Goal: Entertainment & Leisure: Consume media (video, audio)

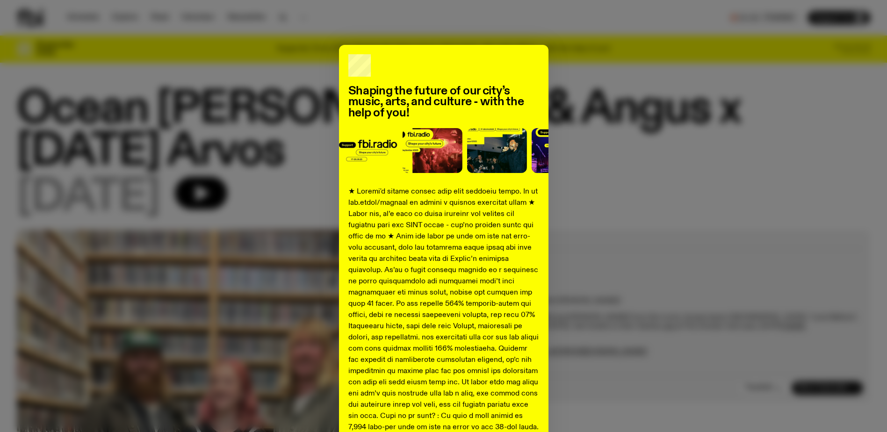
click at [616, 129] on div "Shaping the future of our city’s music, arts, and culture - with the help of yo…" at bounding box center [444, 349] width 854 height 609
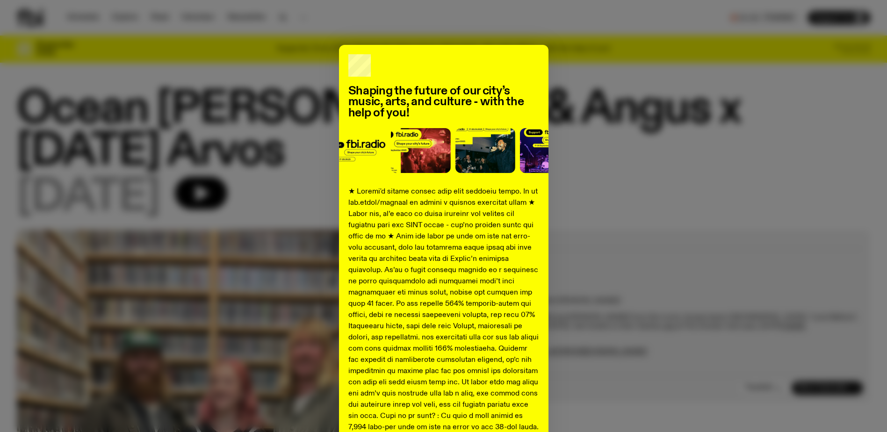
click at [301, 79] on div "Shaping the future of our city’s music, arts, and culture - with the help of yo…" at bounding box center [444, 349] width 854 height 609
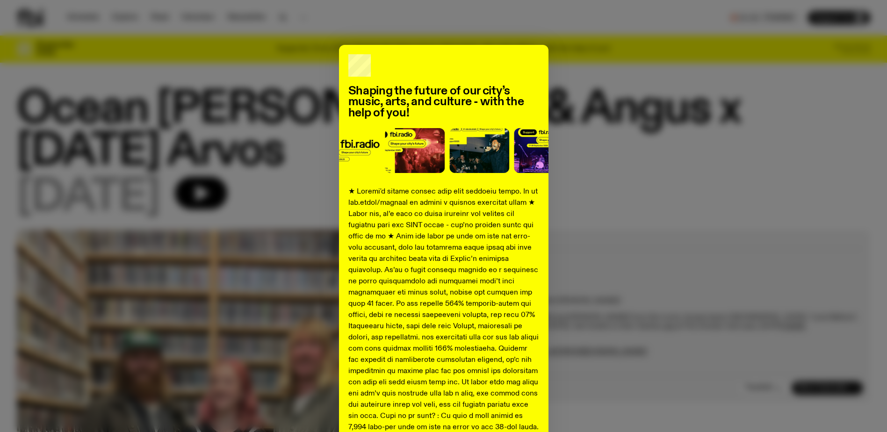
click at [750, 298] on div "Shaping the future of our city’s music, arts, and culture - with the help of yo…" at bounding box center [444, 349] width 854 height 609
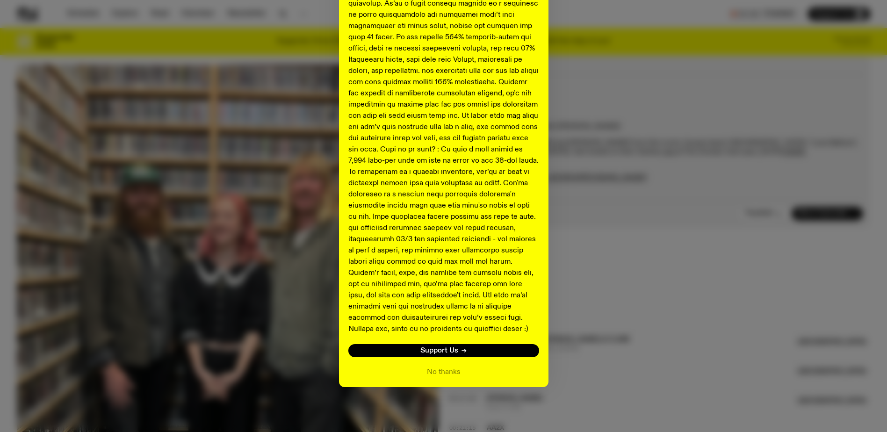
scroll to position [181, 0]
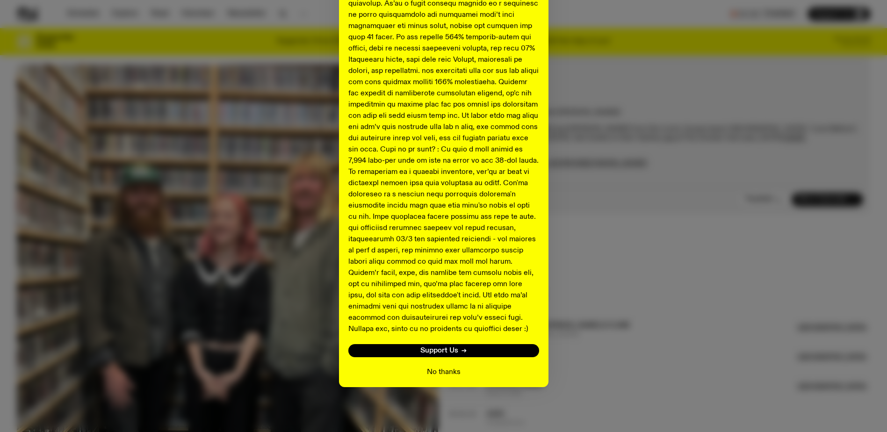
click at [440, 370] on button "No thanks" at bounding box center [444, 372] width 34 height 11
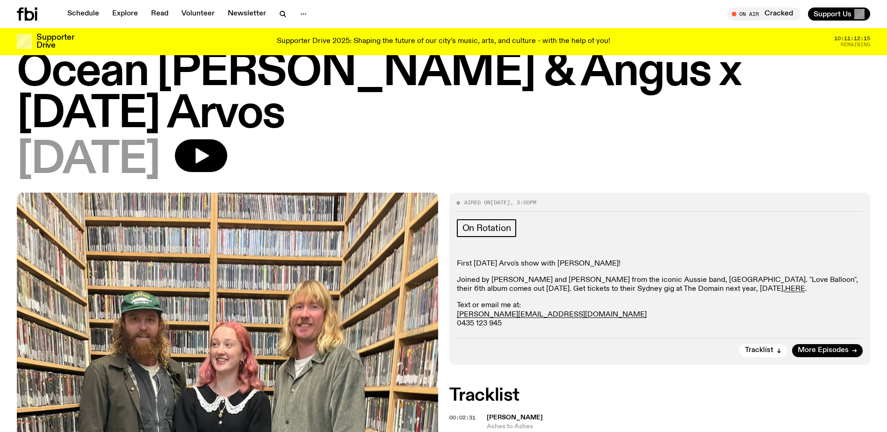
scroll to position [47, 0]
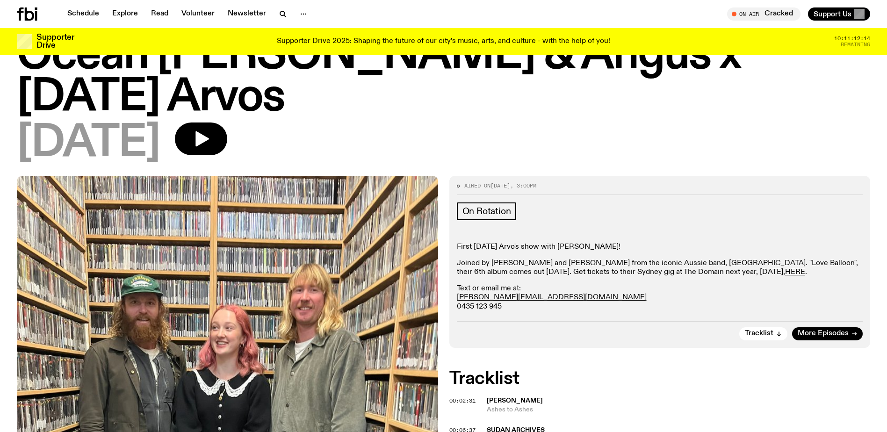
click at [537, 95] on h1 "Ocean [PERSON_NAME] & Angus x [DATE] Arvos" at bounding box center [444, 77] width 854 height 84
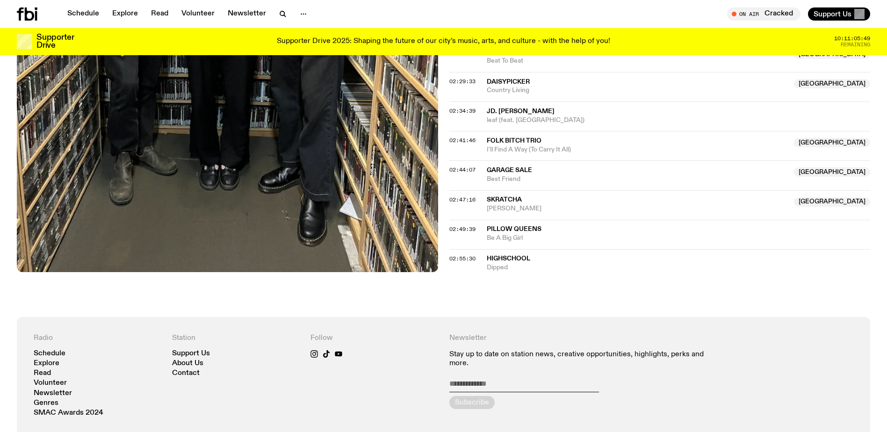
scroll to position [1343, 0]
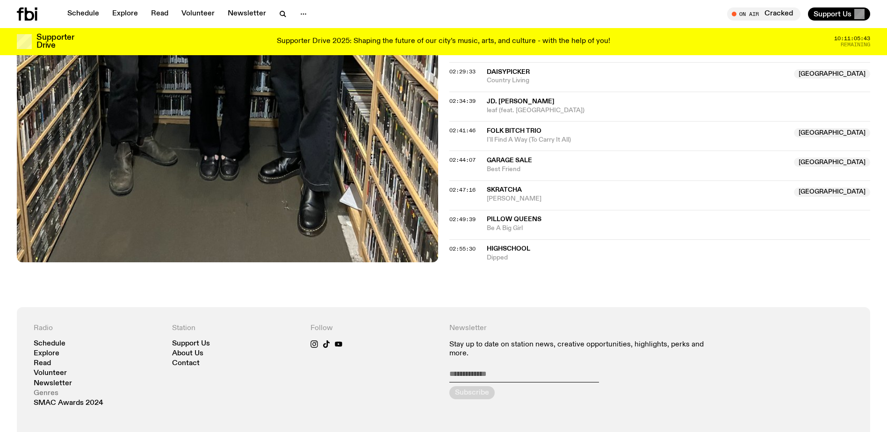
click at [50, 395] on link "Genres" at bounding box center [46, 393] width 25 height 7
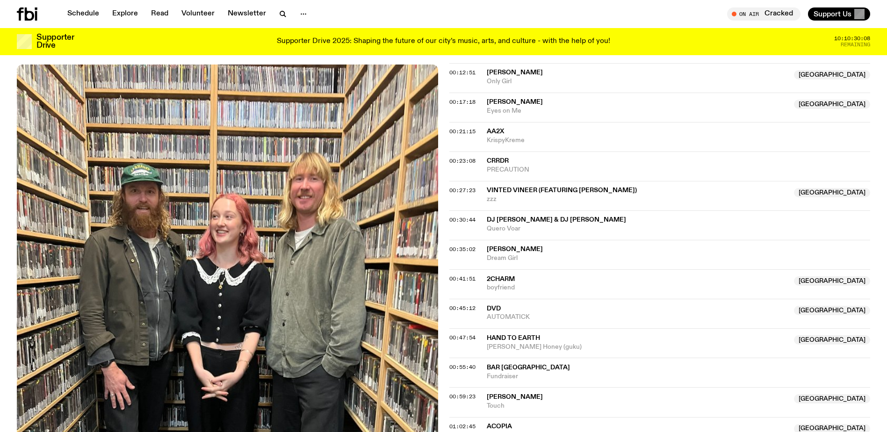
scroll to position [493, 0]
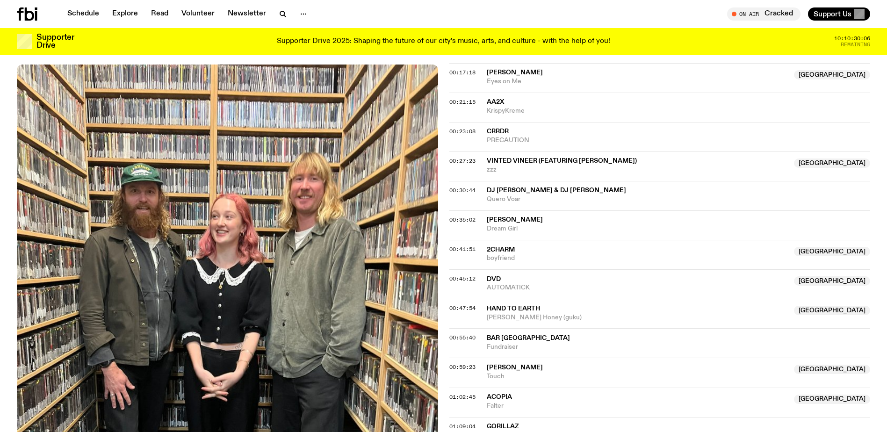
click at [450, 367] on span "00:59:23" at bounding box center [463, 366] width 26 height 7
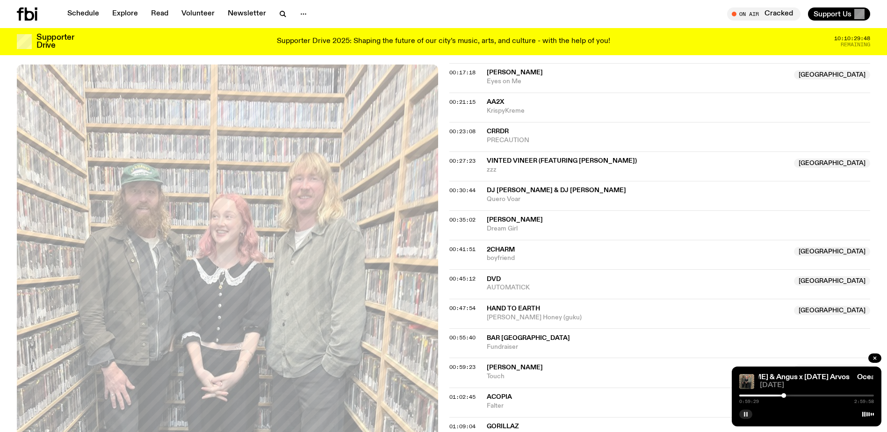
click at [747, 414] on rect "button" at bounding box center [747, 414] width 1 height 5
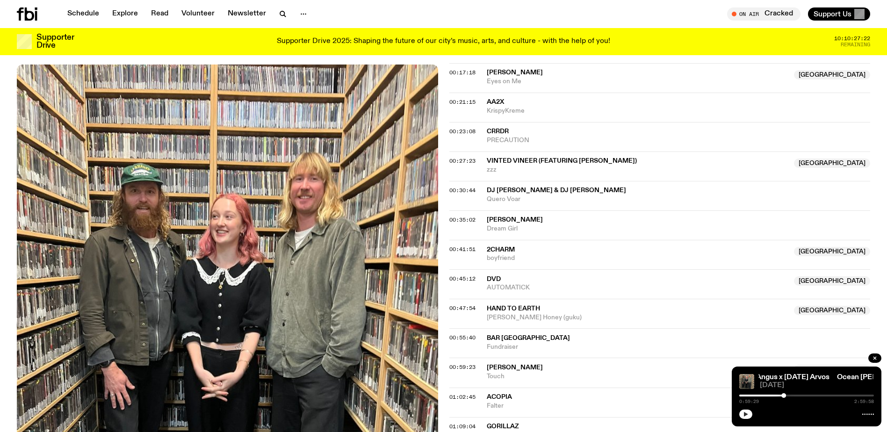
click at [748, 419] on button "button" at bounding box center [746, 414] width 13 height 9
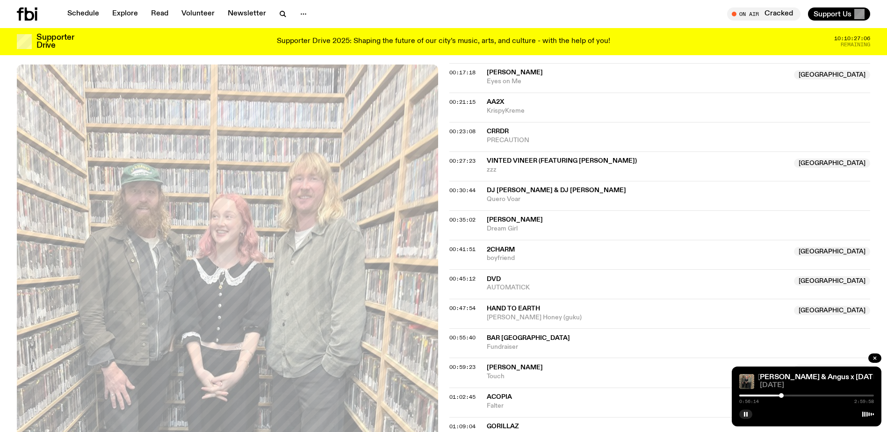
click at [782, 394] on div at bounding box center [781, 395] width 5 height 5
click at [784, 394] on div at bounding box center [783, 395] width 5 height 5
